Goal: Navigation & Orientation: Find specific page/section

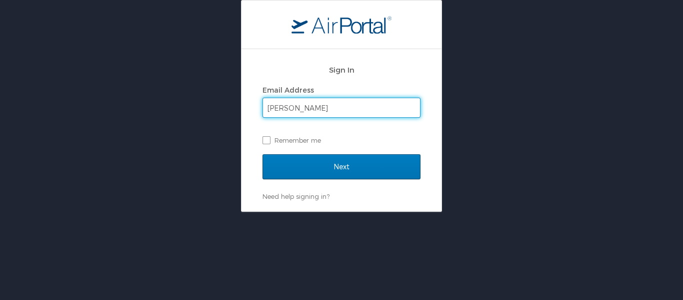
type input "vicki.simmons@la.gov"
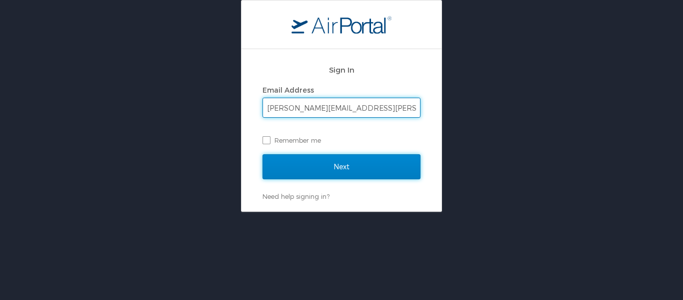
click at [298, 169] on input "Next" at bounding box center [342, 166] width 158 height 25
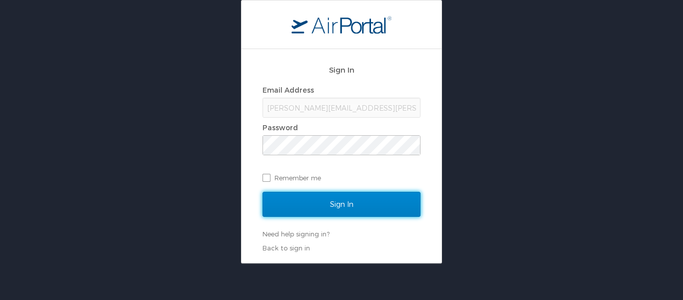
click at [339, 200] on input "Sign In" at bounding box center [342, 204] width 158 height 25
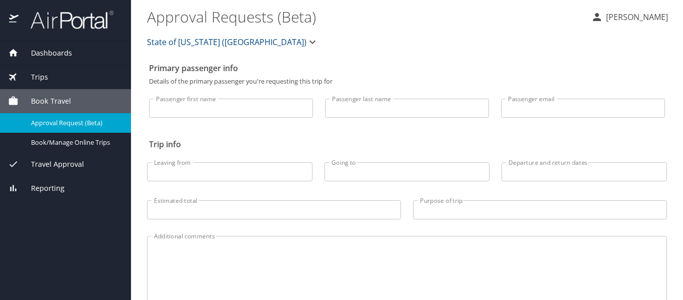
click at [77, 153] on div "Travel Approval" at bounding box center [65, 164] width 131 height 24
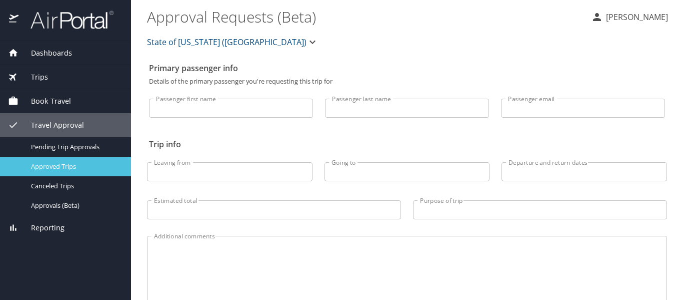
click at [81, 168] on span "Approved Trips" at bounding box center [75, 167] width 88 height 10
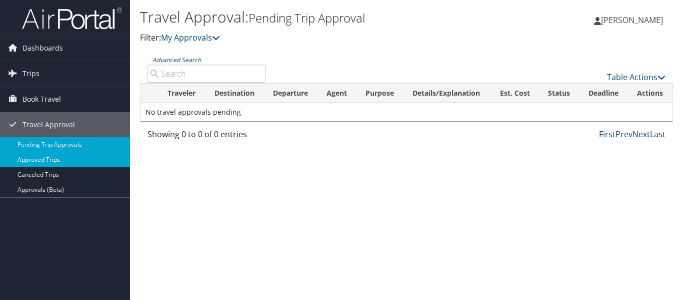
click at [70, 160] on link "Approved Trips" at bounding box center [65, 159] width 130 height 15
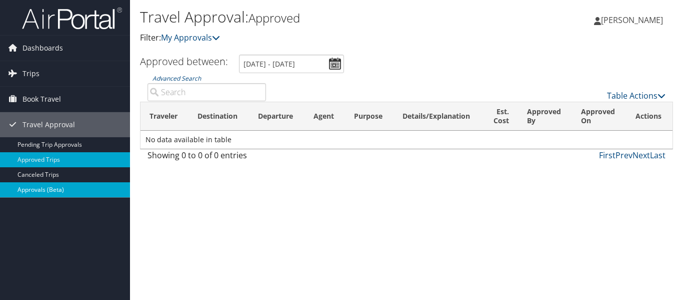
click at [71, 186] on link "Approvals (Beta)" at bounding box center [65, 189] width 130 height 15
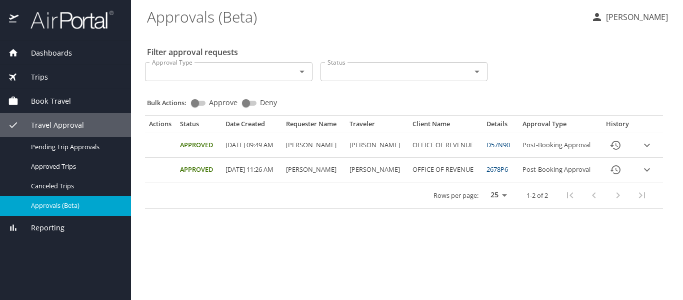
click at [651, 151] on icon "expand row" at bounding box center [647, 145] width 12 height 12
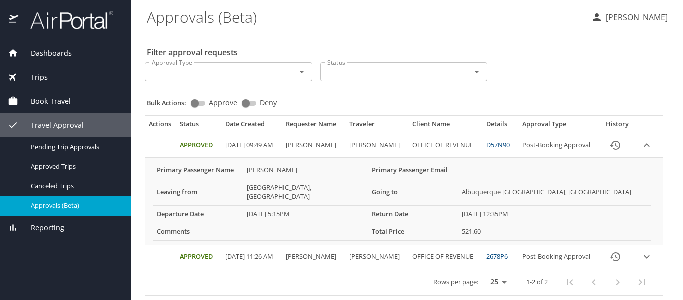
click at [43, 76] on span "Trips" at bounding box center [34, 77] width 30 height 11
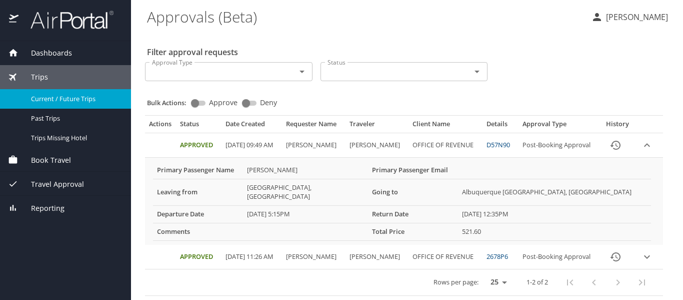
click at [49, 100] on span "Current / Future Trips" at bounding box center [75, 99] width 88 height 10
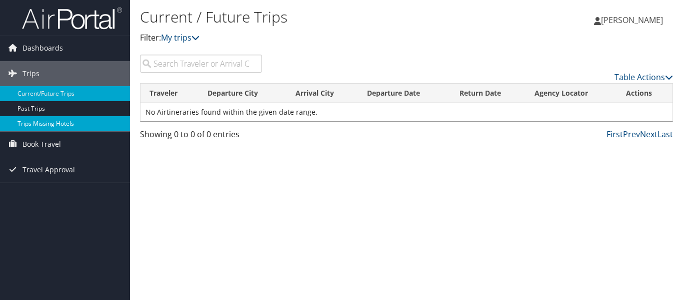
click at [85, 127] on link "Trips Missing Hotels" at bounding box center [65, 123] width 130 height 15
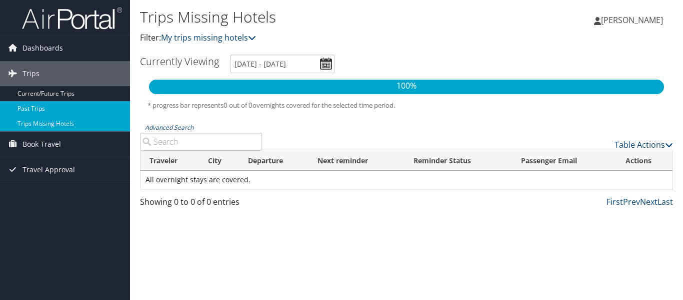
click at [64, 107] on link "Past Trips" at bounding box center [65, 108] width 130 height 15
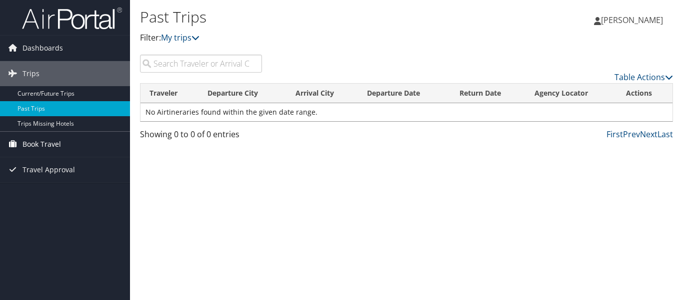
click at [67, 145] on link "Book Travel" at bounding box center [65, 144] width 130 height 25
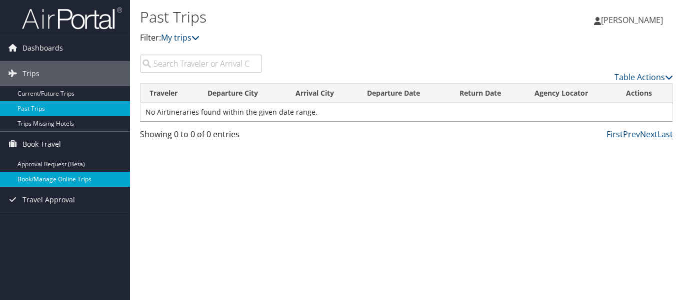
click at [73, 180] on link "Book/Manage Online Trips" at bounding box center [65, 179] width 130 height 15
